Goal: Transaction & Acquisition: Purchase product/service

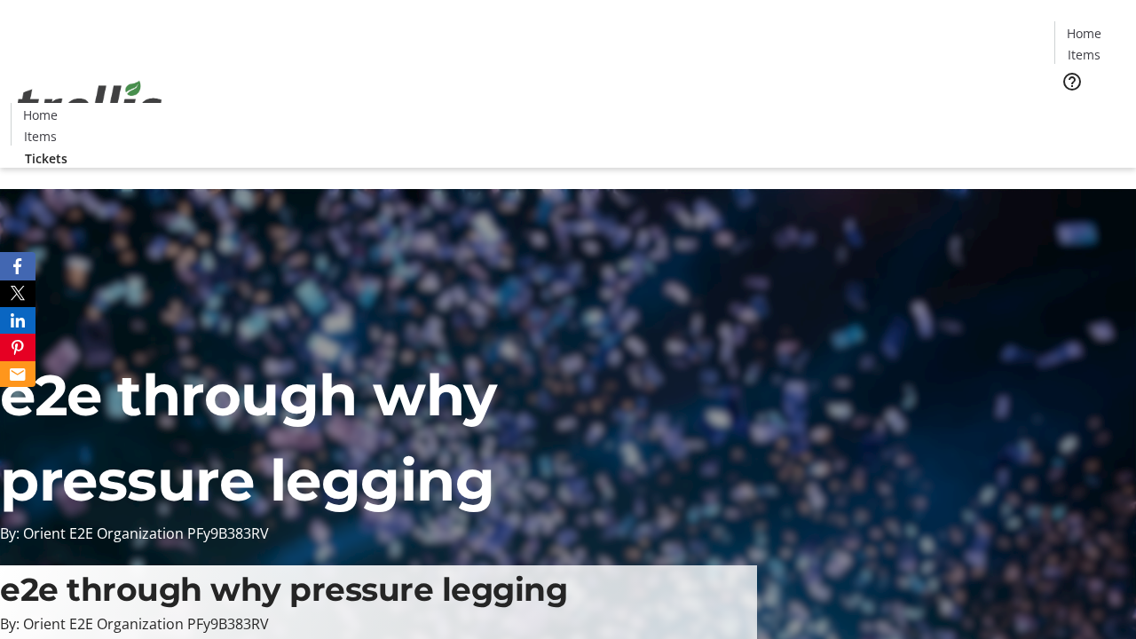
click at [1069, 103] on span "Tickets" at bounding box center [1090, 112] width 43 height 19
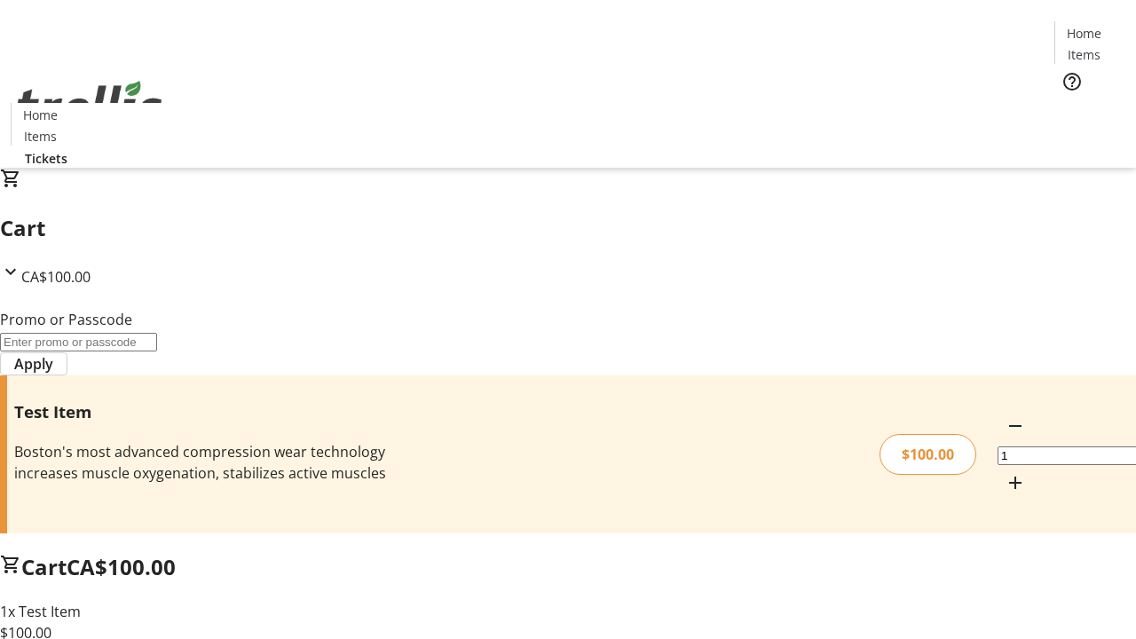
type input "PERCENT"
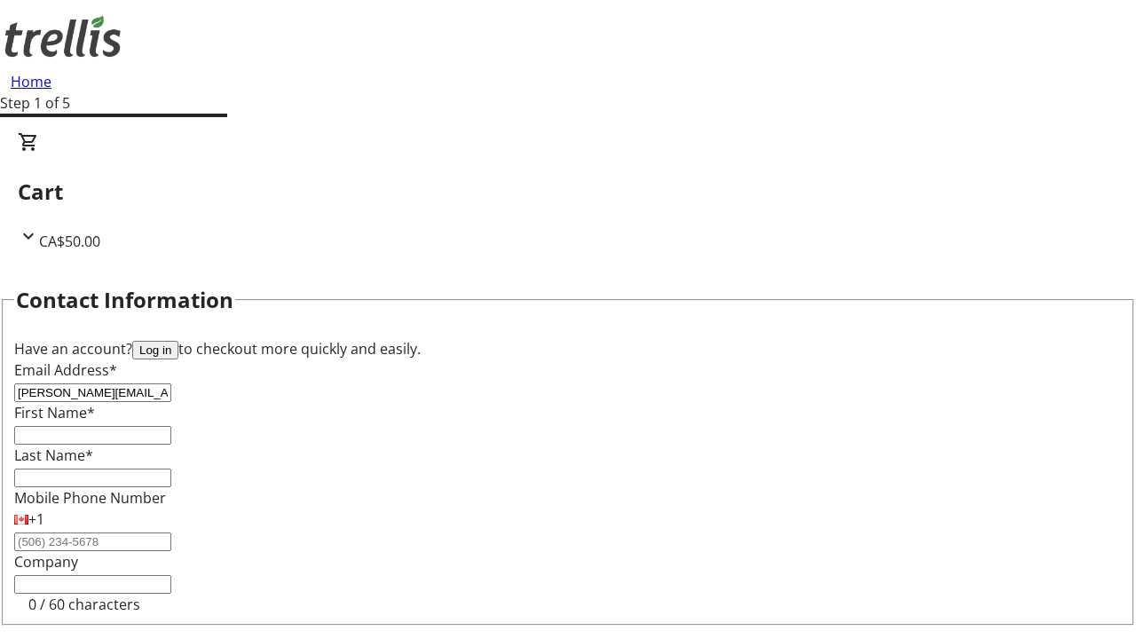
type input "[PERSON_NAME][EMAIL_ADDRESS][PERSON_NAME][DOMAIN_NAME]"
type input "[PERSON_NAME]"
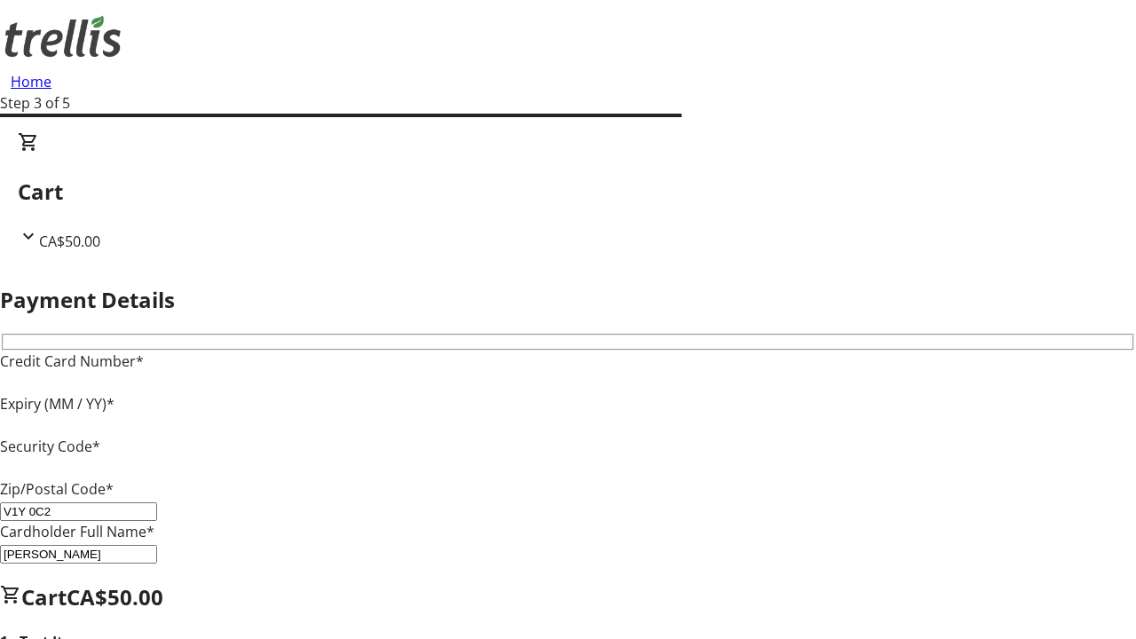
type input "V1Y 0C2"
